Goal: Transaction & Acquisition: Purchase product/service

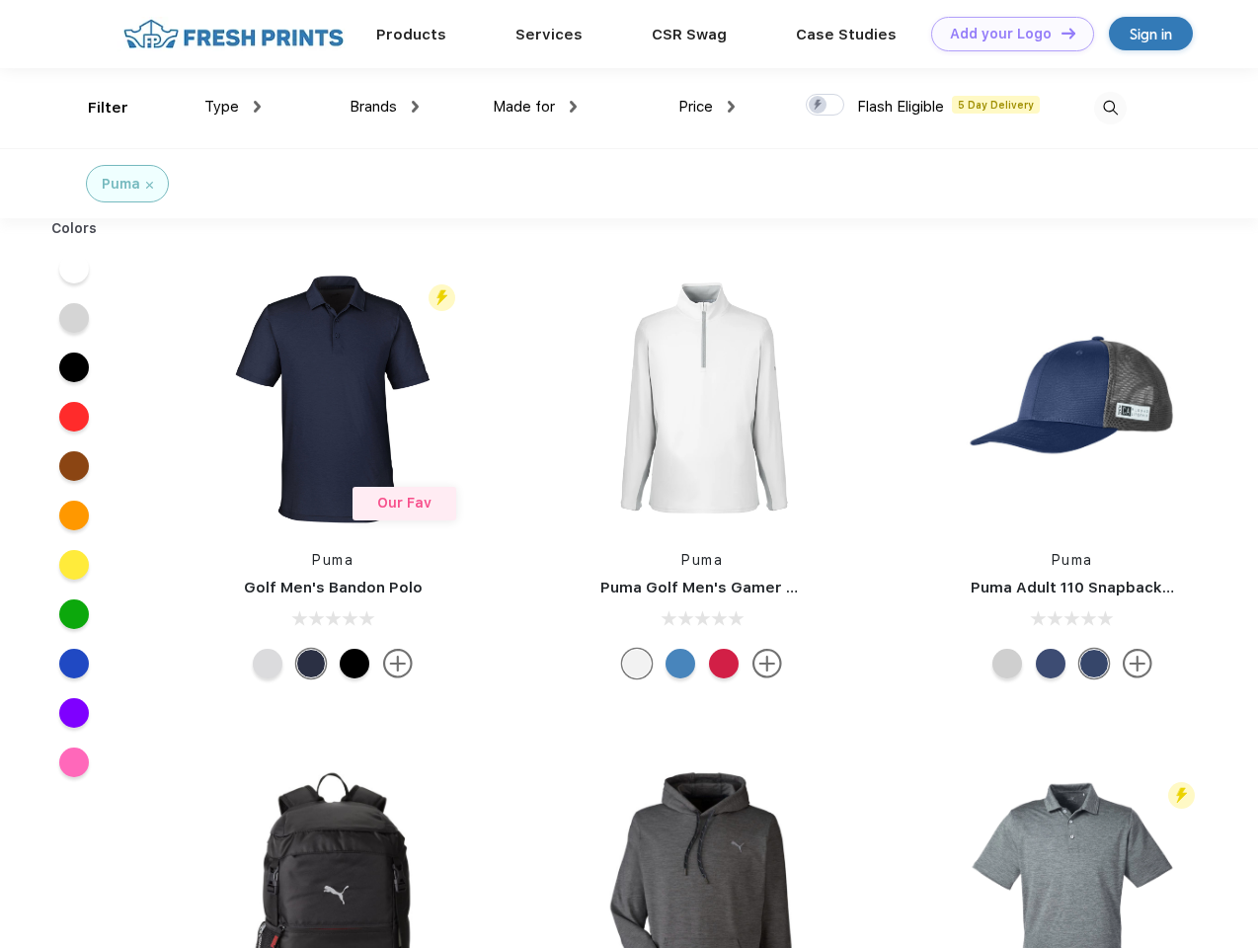
click at [1005, 34] on link "Add your Logo Design Tool" at bounding box center [1012, 34] width 163 height 35
click at [0, 0] on div "Design Tool" at bounding box center [0, 0] width 0 height 0
click at [1059, 33] on link "Add your Logo Design Tool" at bounding box center [1012, 34] width 163 height 35
click at [95, 108] on div "Filter" at bounding box center [108, 108] width 40 height 23
click at [233, 107] on span "Type" at bounding box center [221, 107] width 35 height 18
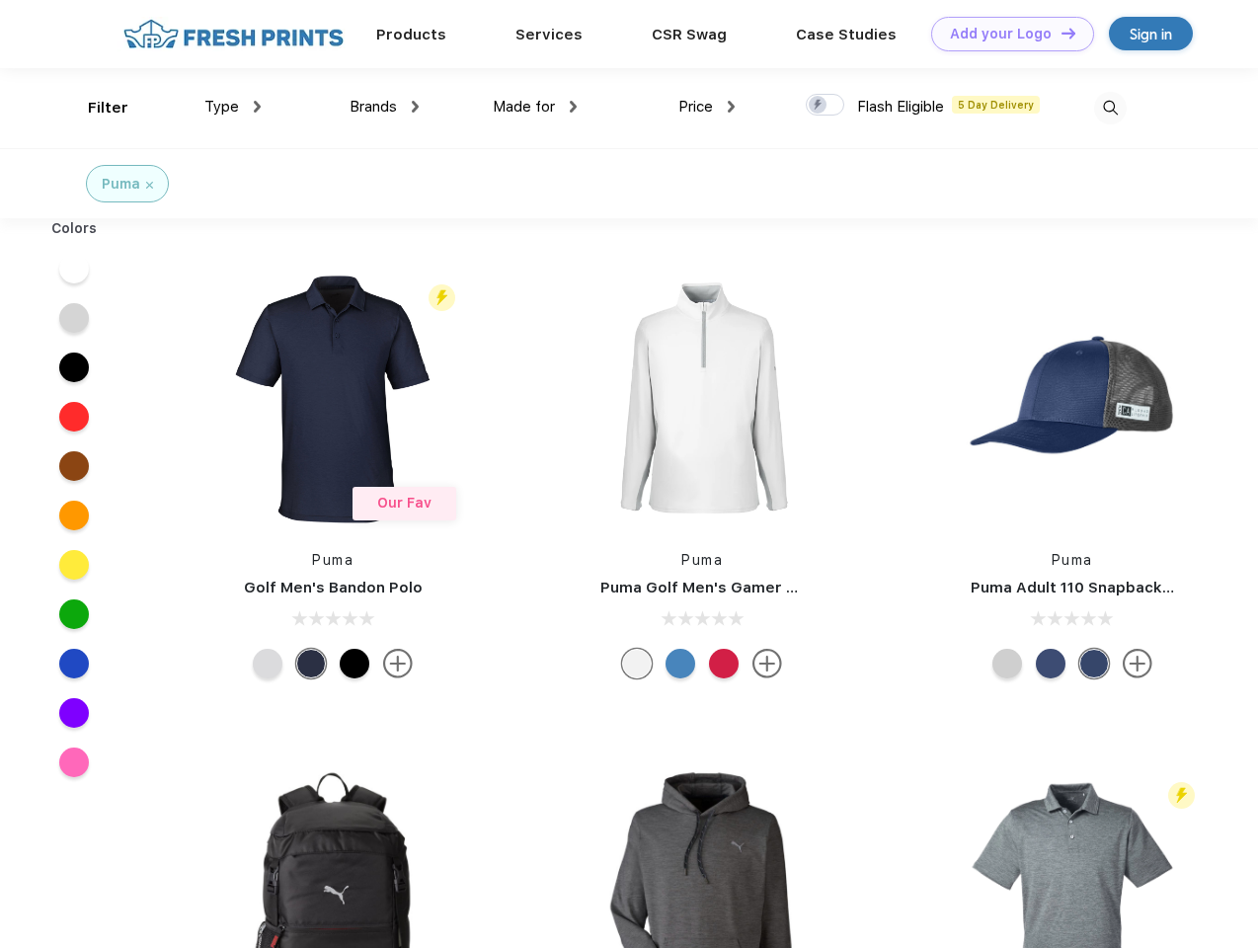
click at [384, 107] on span "Brands" at bounding box center [372, 107] width 47 height 18
click at [535, 107] on span "Made for" at bounding box center [524, 107] width 62 height 18
click at [707, 107] on span "Price" at bounding box center [695, 107] width 35 height 18
click at [825, 106] on div at bounding box center [825, 105] width 38 height 22
click at [818, 106] on input "checkbox" at bounding box center [812, 99] width 13 height 13
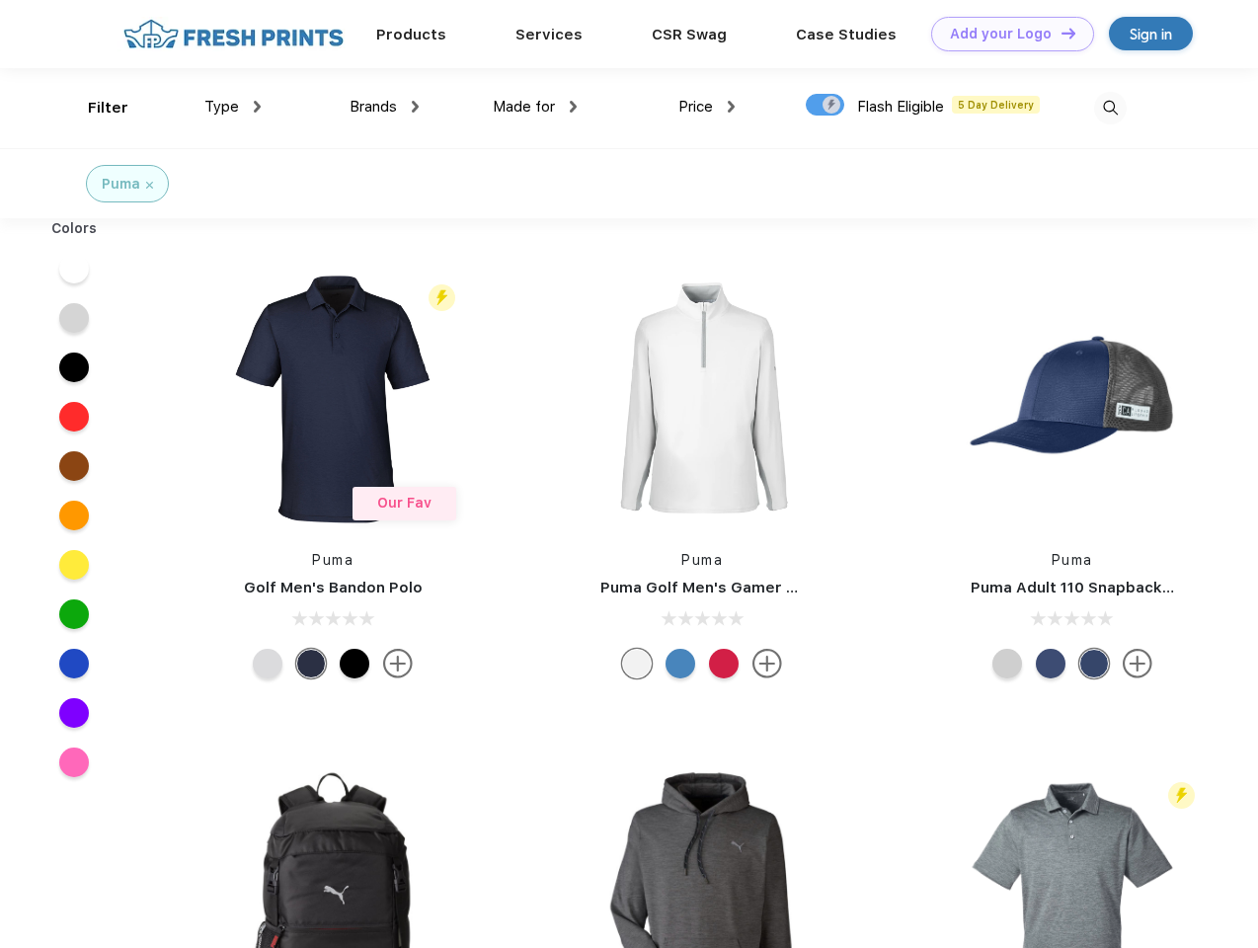
click at [1110, 108] on img at bounding box center [1110, 108] width 33 height 33
